Goal: Navigation & Orientation: Find specific page/section

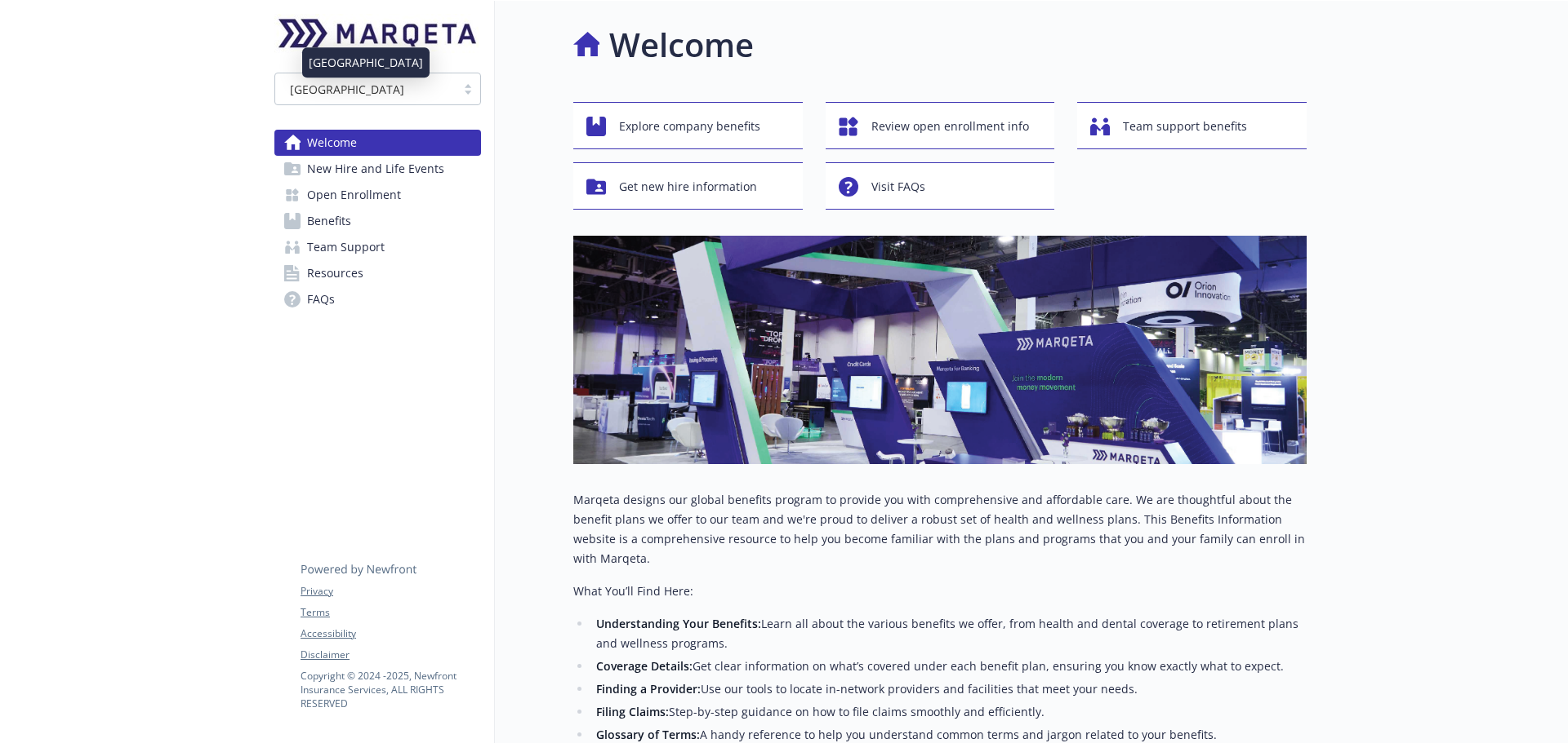
click at [427, 91] on div "[GEOGRAPHIC_DATA]" at bounding box center [365, 89] width 164 height 17
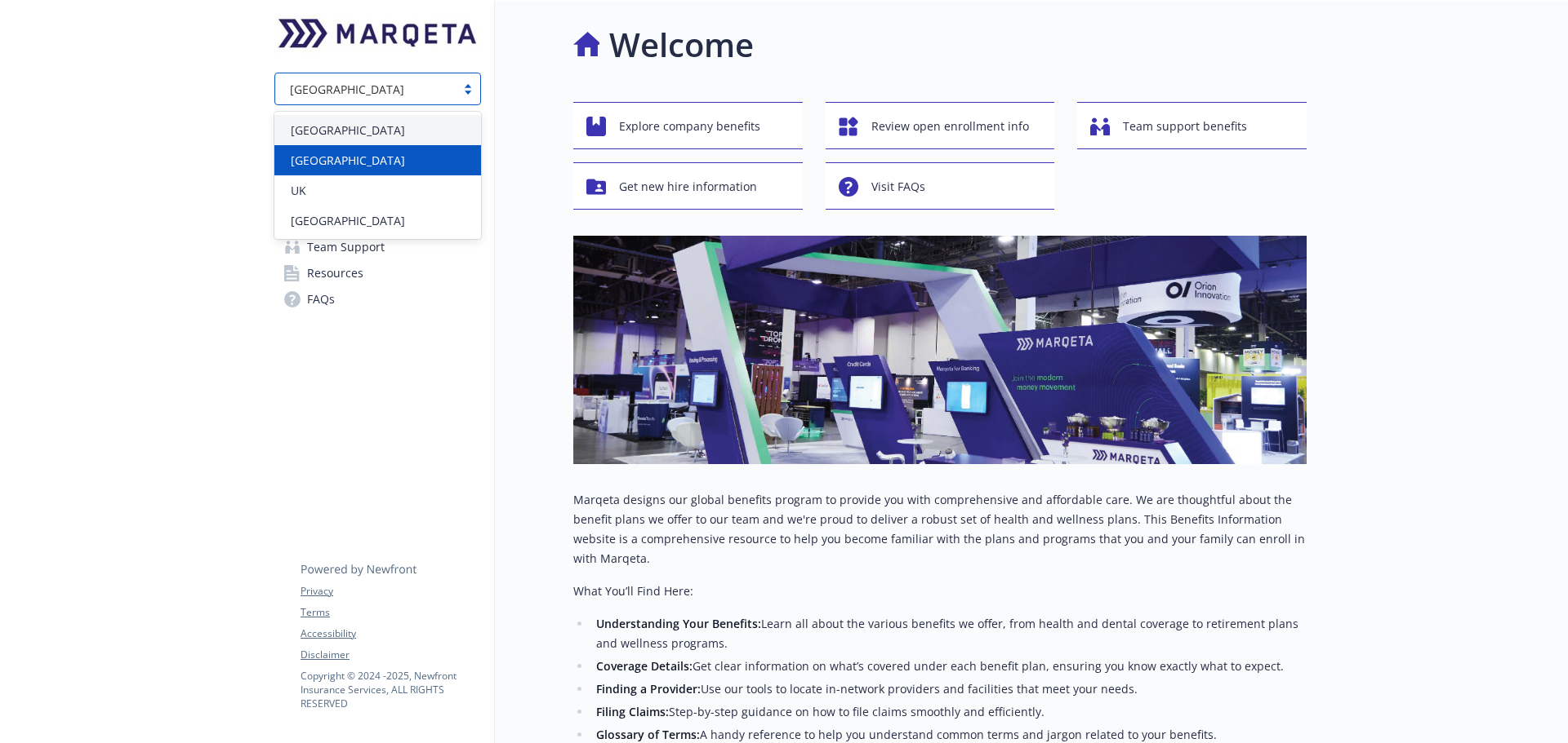
click at [400, 156] on div "[GEOGRAPHIC_DATA]" at bounding box center [377, 160] width 187 height 17
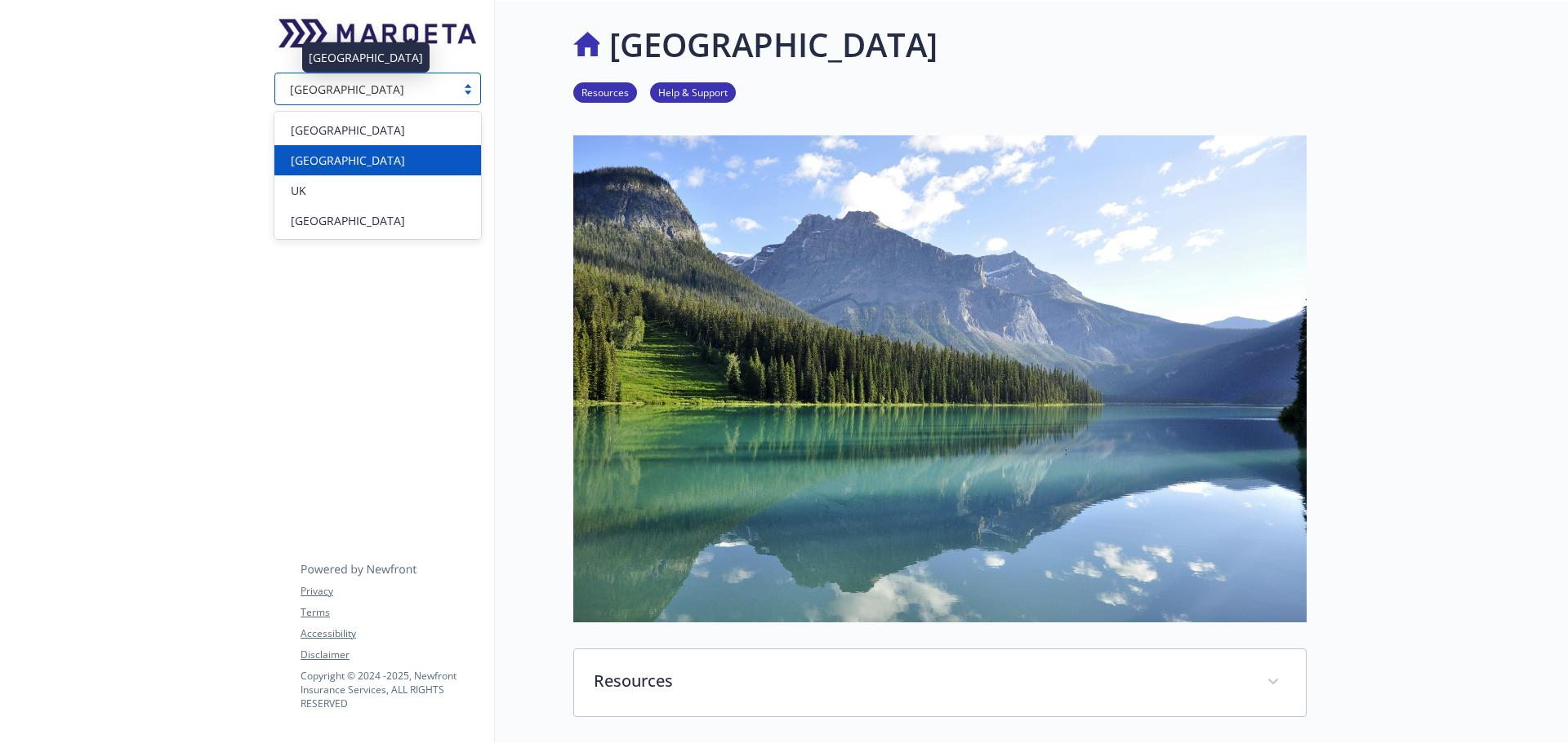
click at [355, 95] on div "[GEOGRAPHIC_DATA]" at bounding box center [365, 89] width 164 height 17
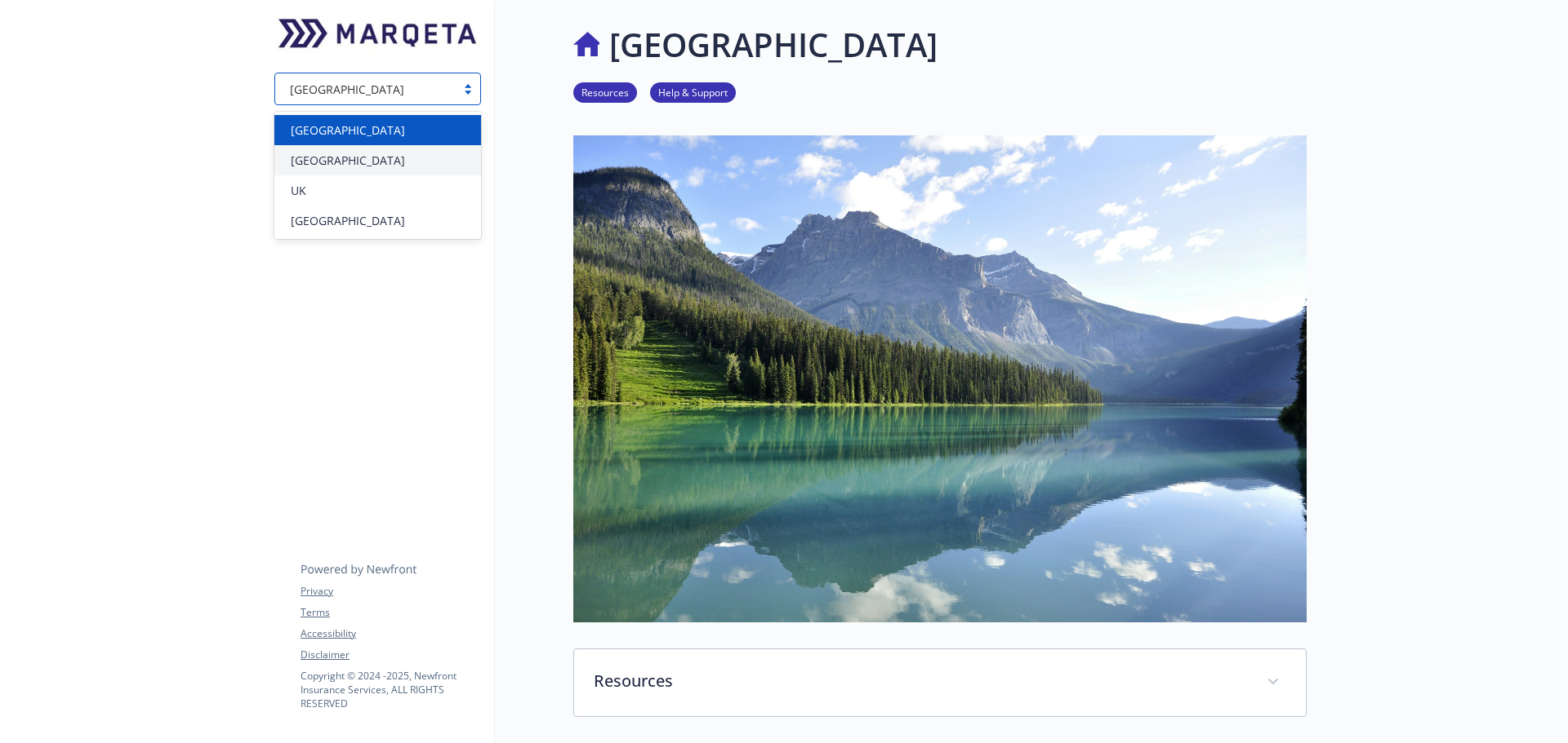
click at [351, 132] on div "[GEOGRAPHIC_DATA]" at bounding box center [377, 130] width 187 height 17
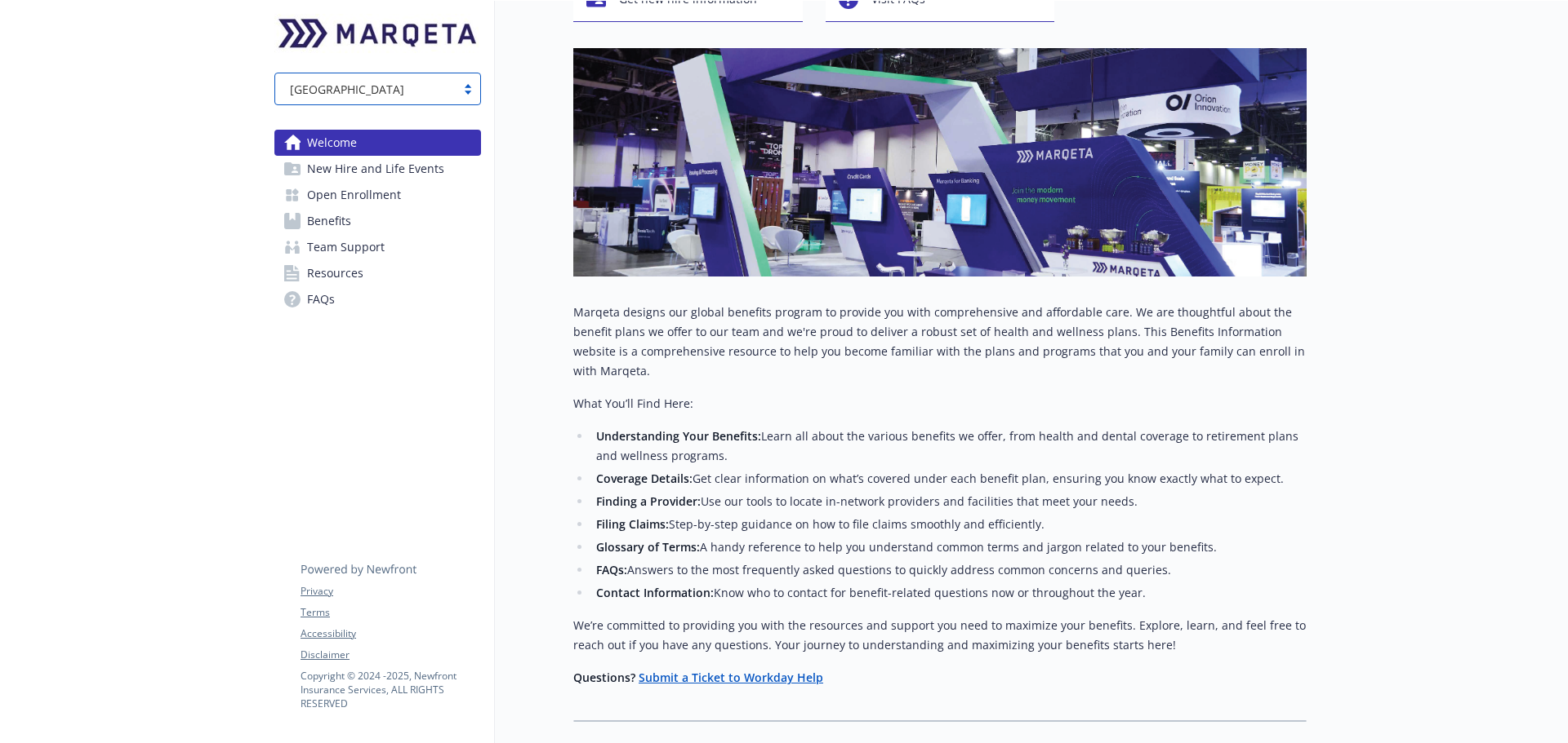
scroll to position [296, 0]
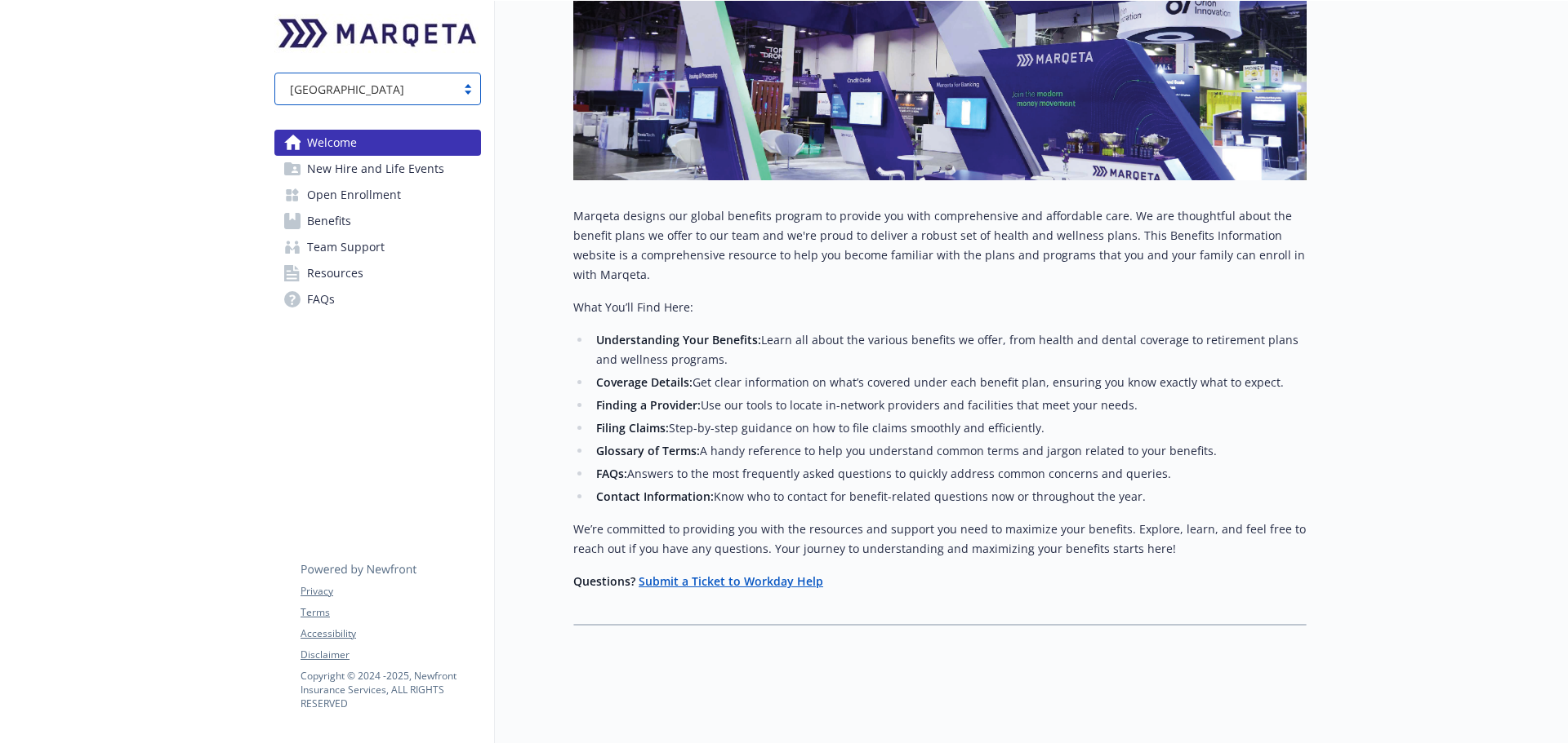
drag, startPoint x: 351, startPoint y: 92, endPoint x: 353, endPoint y: 75, distance: 17.1
click at [353, 75] on div "[GEOGRAPHIC_DATA]" at bounding box center [365, 64] width 128 height 30
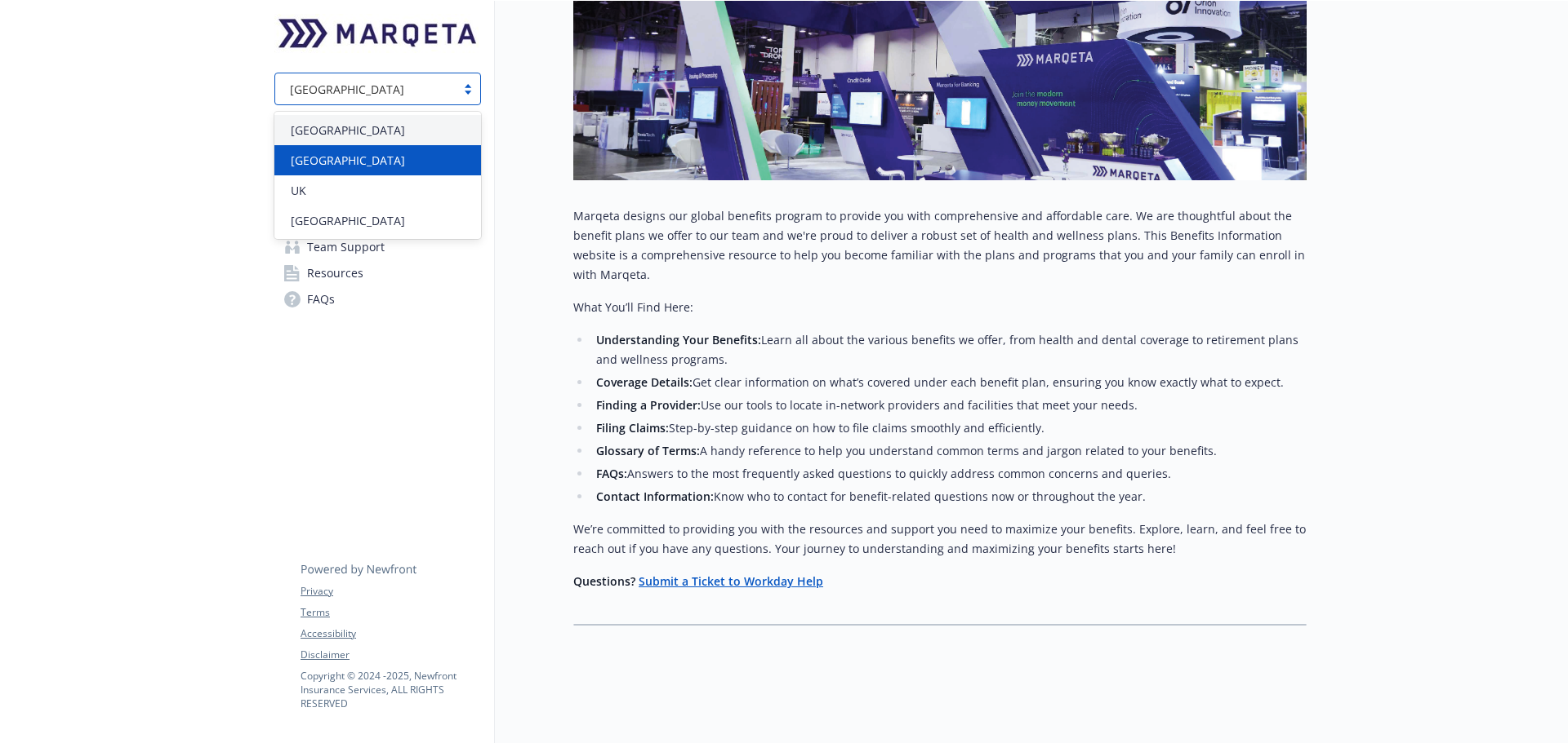
click at [330, 161] on span "[GEOGRAPHIC_DATA]" at bounding box center [348, 160] width 115 height 17
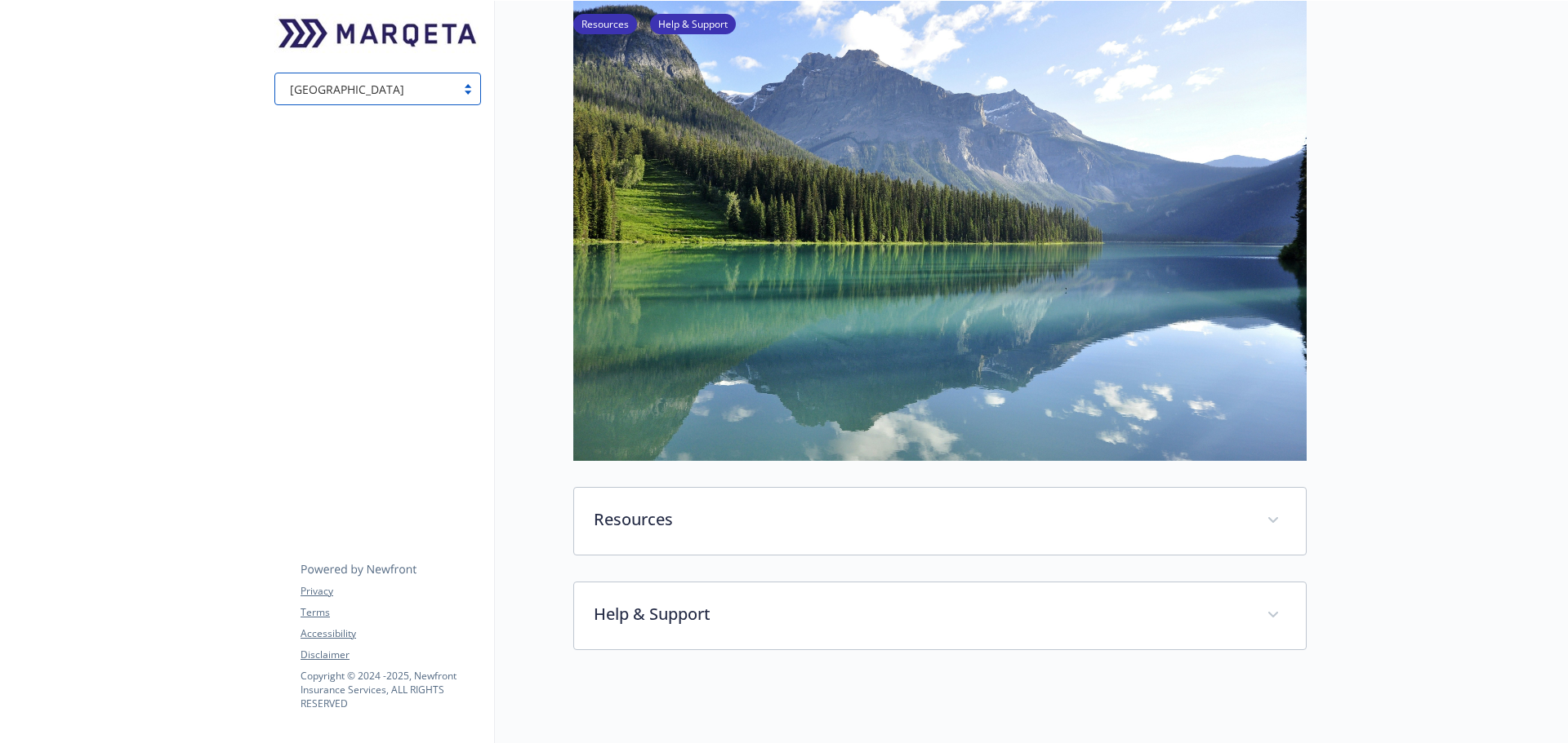
scroll to position [163, 0]
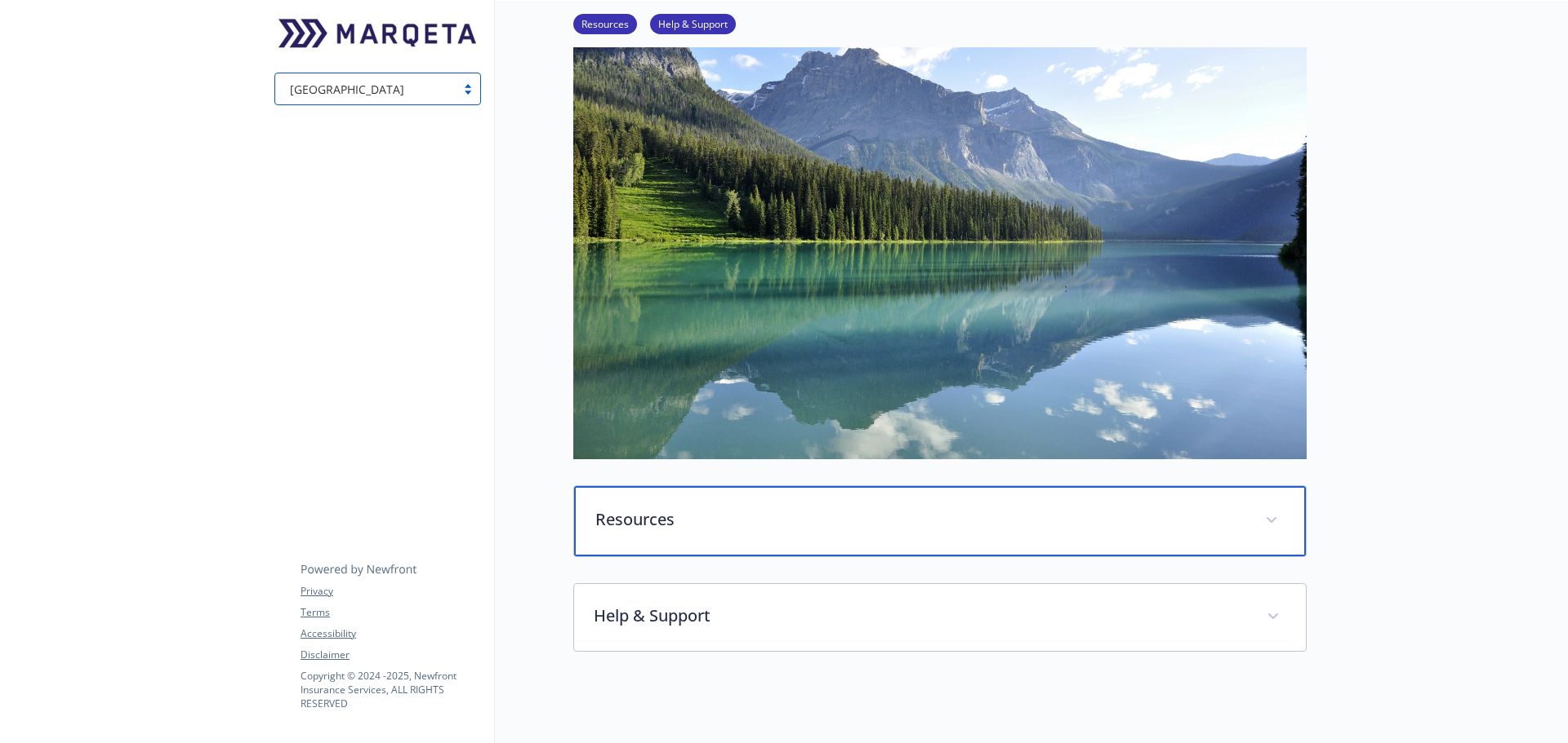
click at [1184, 548] on div "Resources" at bounding box center [939, 520] width 731 height 70
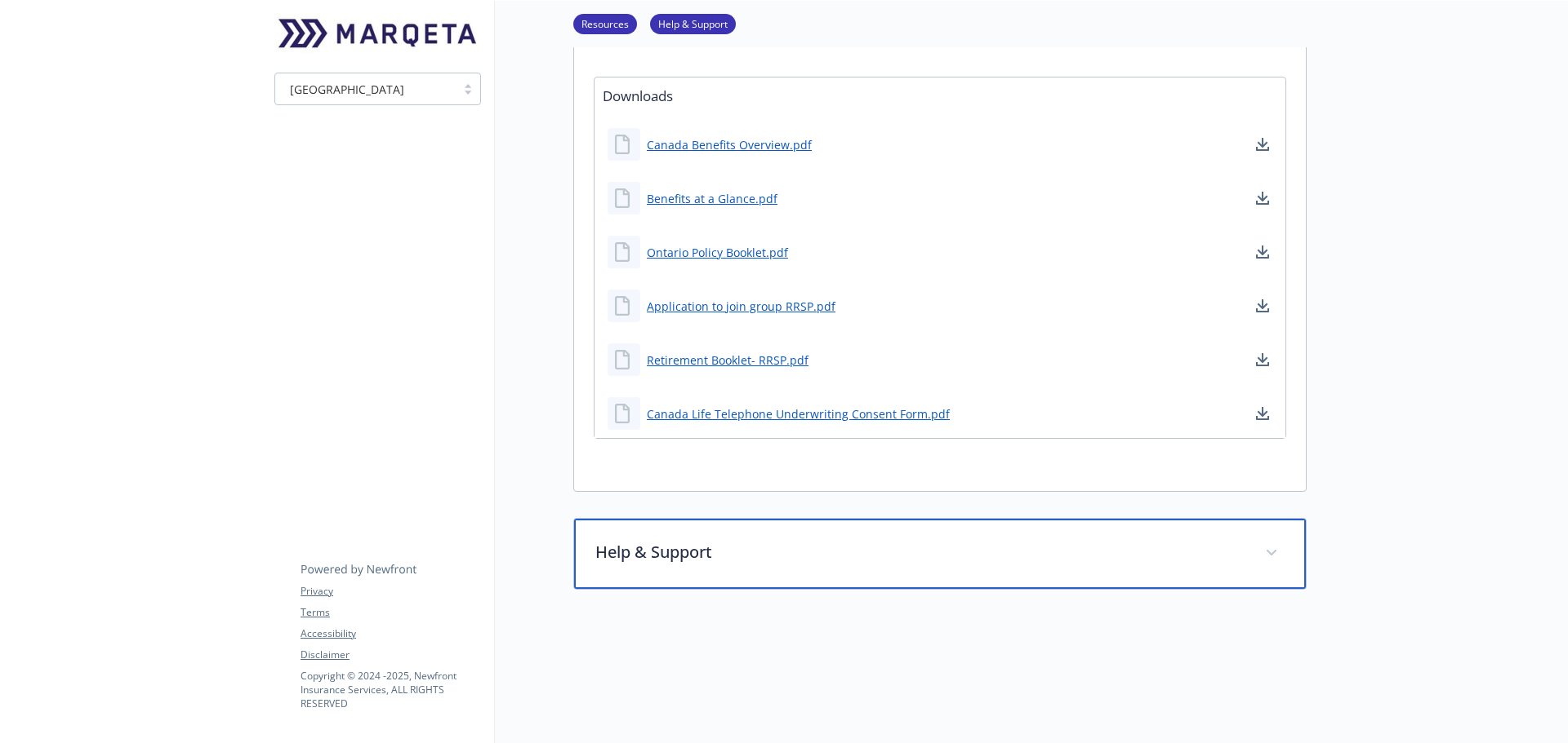
click at [1232, 572] on div "Help & Support" at bounding box center [939, 553] width 731 height 70
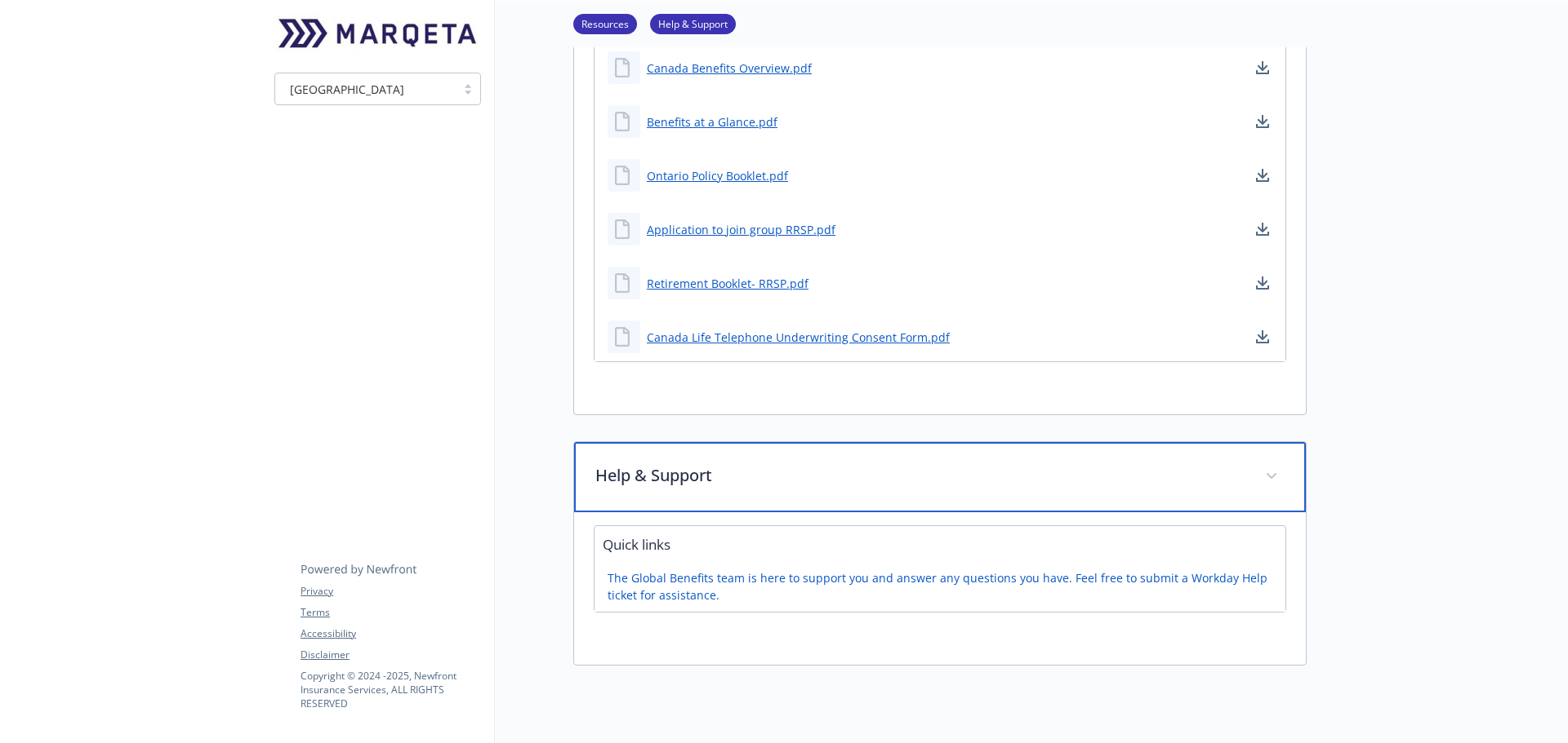
scroll to position [735, 0]
